Goal: Task Accomplishment & Management: Use online tool/utility

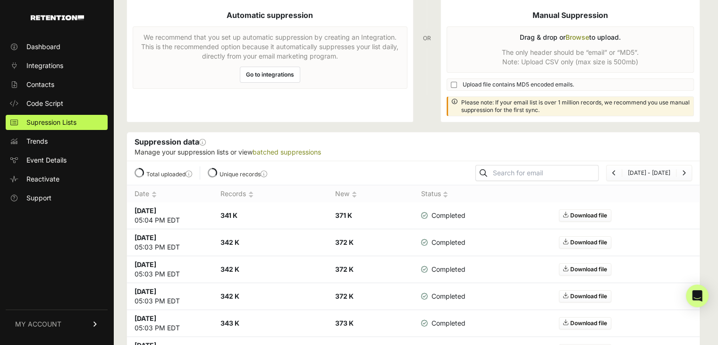
scroll to position [47, 0]
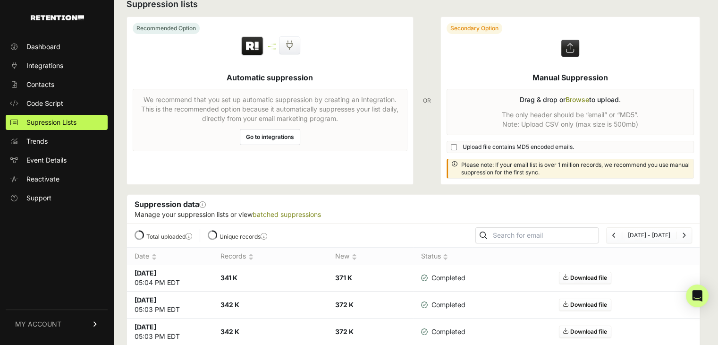
click at [575, 95] on label at bounding box center [570, 100] width 259 height 167
click at [0, 0] on input "file" at bounding box center [0, 0] width 0 height 0
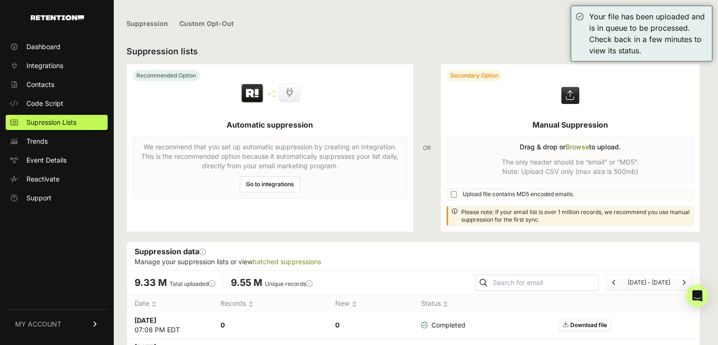
click at [581, 145] on label at bounding box center [570, 147] width 259 height 167
click at [0, 0] on input "file" at bounding box center [0, 0] width 0 height 0
click at [582, 146] on label at bounding box center [570, 147] width 259 height 167
click at [0, 0] on input "file" at bounding box center [0, 0] width 0 height 0
click at [578, 146] on label at bounding box center [570, 147] width 259 height 167
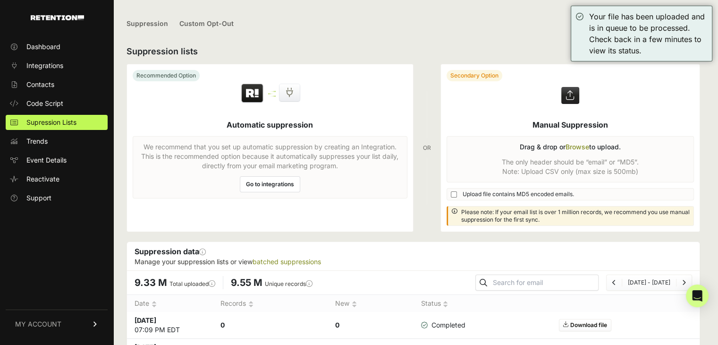
click at [0, 0] on input "file" at bounding box center [0, 0] width 0 height 0
click at [588, 148] on label at bounding box center [570, 147] width 259 height 167
click at [0, 0] on input "file" at bounding box center [0, 0] width 0 height 0
click at [581, 146] on label at bounding box center [570, 147] width 259 height 167
click at [0, 0] on input "file" at bounding box center [0, 0] width 0 height 0
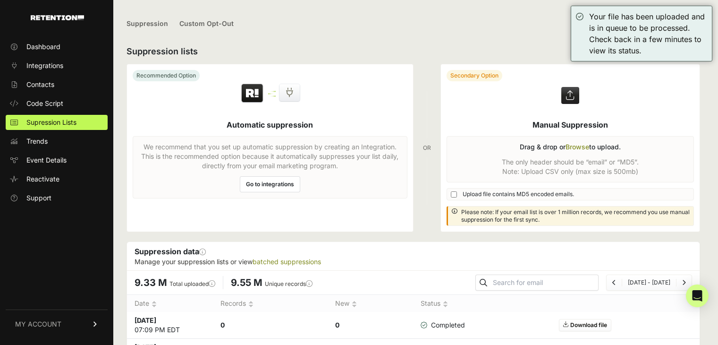
click at [574, 147] on label at bounding box center [570, 147] width 259 height 167
click at [0, 0] on input "file" at bounding box center [0, 0] width 0 height 0
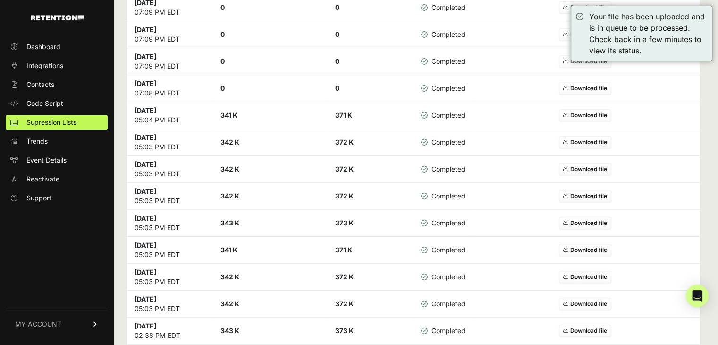
scroll to position [236, 0]
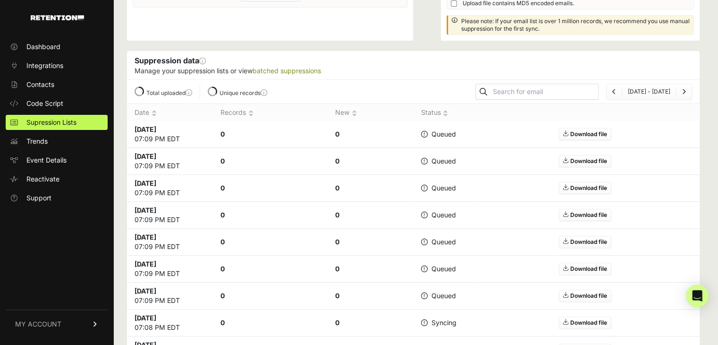
scroll to position [142, 0]
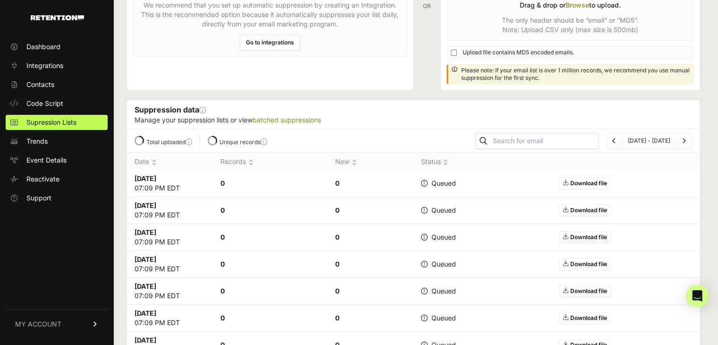
scroll to position [142, 0]
